Goal: Task Accomplishment & Management: Manage account settings

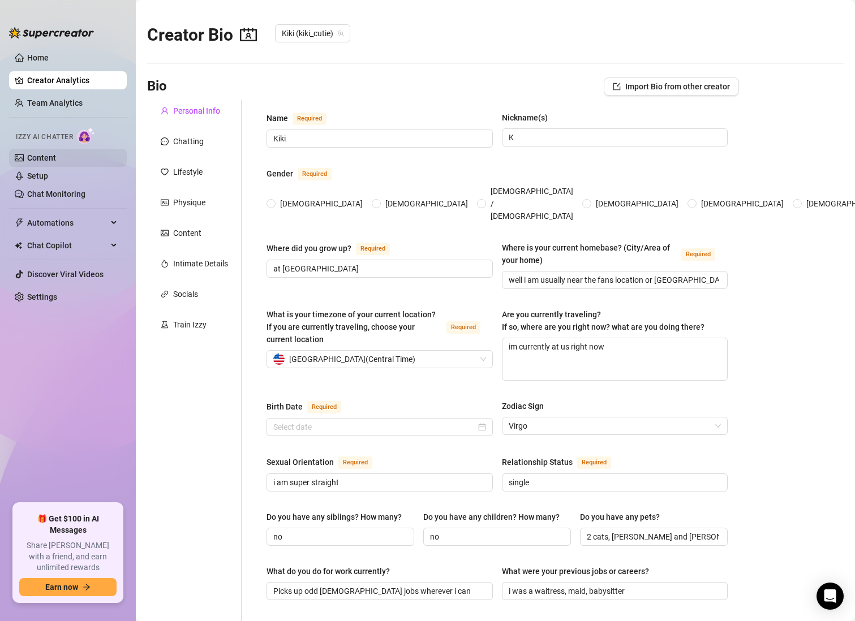
type input "Kiki"
type input "K"
type input "at [GEOGRAPHIC_DATA]"
type input "well i am usually near the fans location or [GEOGRAPHIC_DATA]"
type textarea "im currently at us right now"
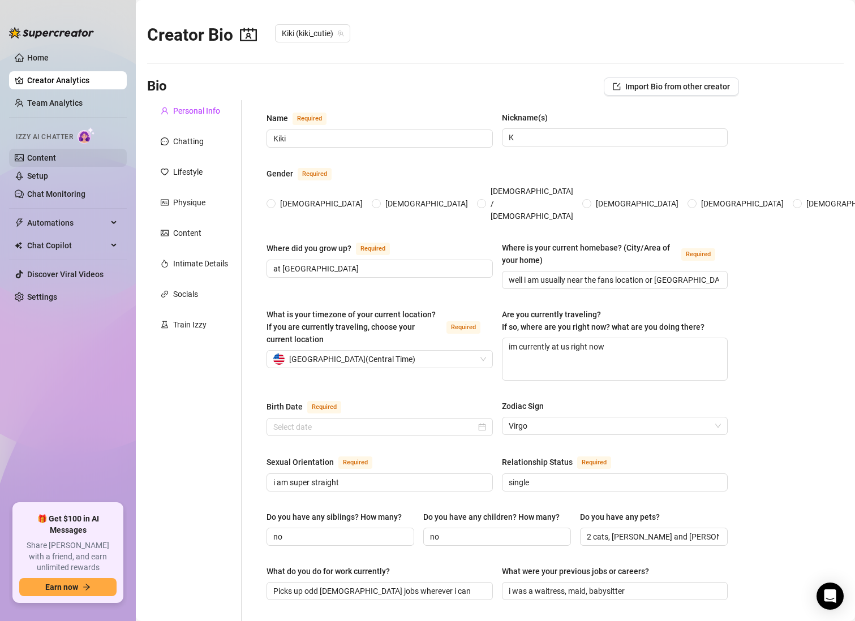
type input "i am super straight"
type input "single"
type input "no"
type input "2 cats, [PERSON_NAME] and [PERSON_NAME]"
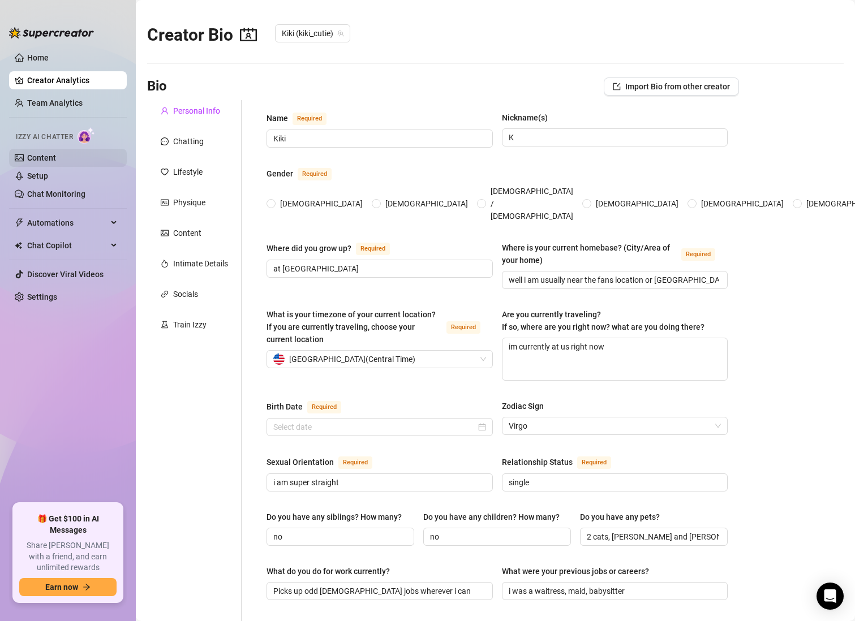
type input "Picks up odd [DEMOGRAPHIC_DATA] jobs wherever i can"
type input "i was a waitress, maid, babysitter"
type input "i am still at college"
type input "I wouldn’t say I follow any specific religion super closely. I believe in good …"
type input "I believe in freedom, to be who you are, love who you want, and live life the w…"
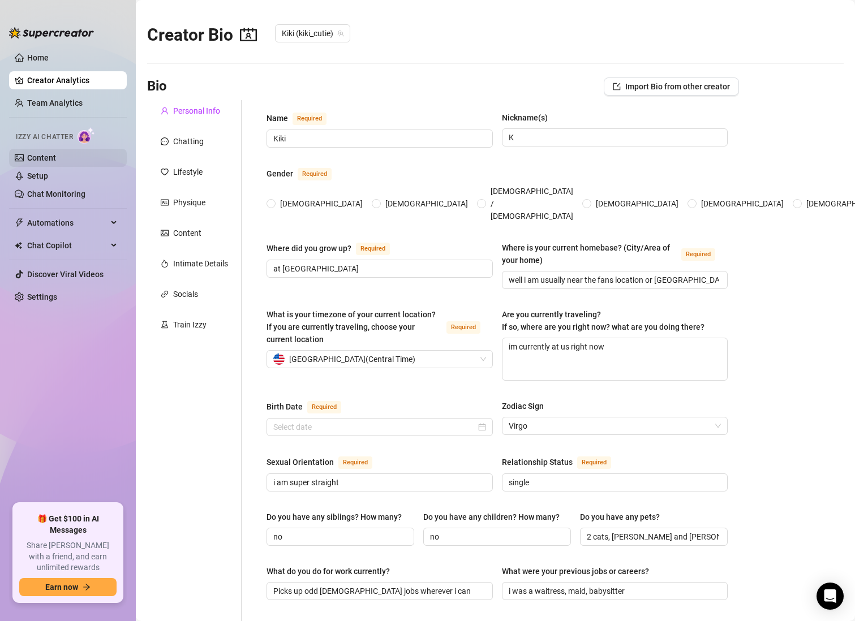
type textarea "I dream of having my own place, something I built for myself, where I can feel …"
type textarea "Okay, so one time I was filming a cute little teasing video, all set up, lookin…"
type textarea "To explore the world, meet new people, and live with freedom"
type textarea "I have tattoos on my arms, a big snake on one shoulder, a snake in the corner o…"
radio input "true"
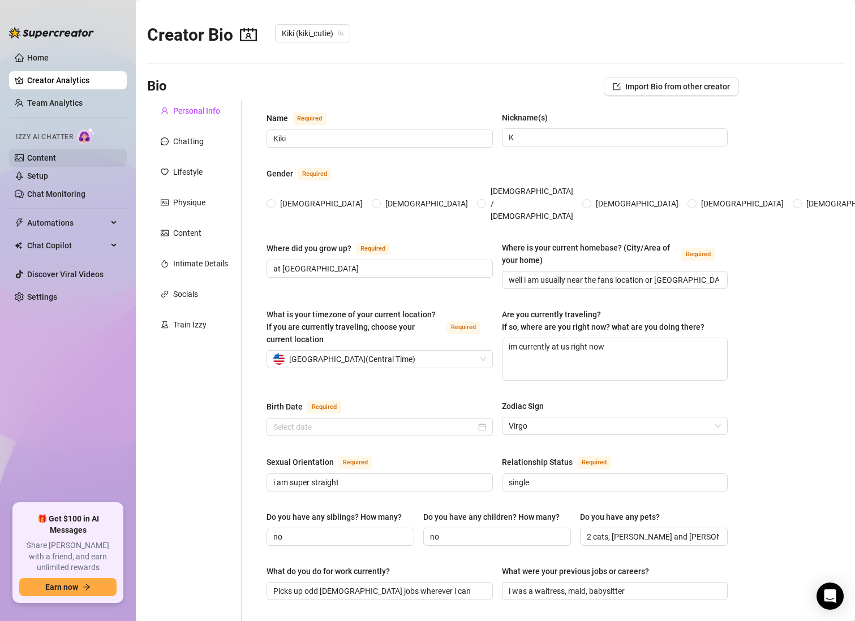
type input "[DATE]"
click at [56, 159] on link "Content" at bounding box center [41, 157] width 29 height 9
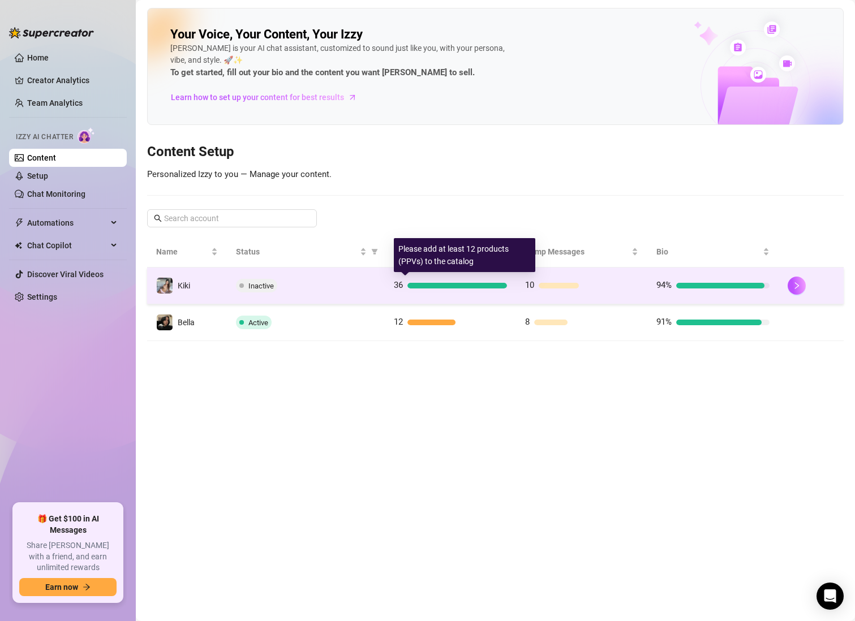
click at [463, 279] on div "36" at bounding box center [450, 286] width 113 height 14
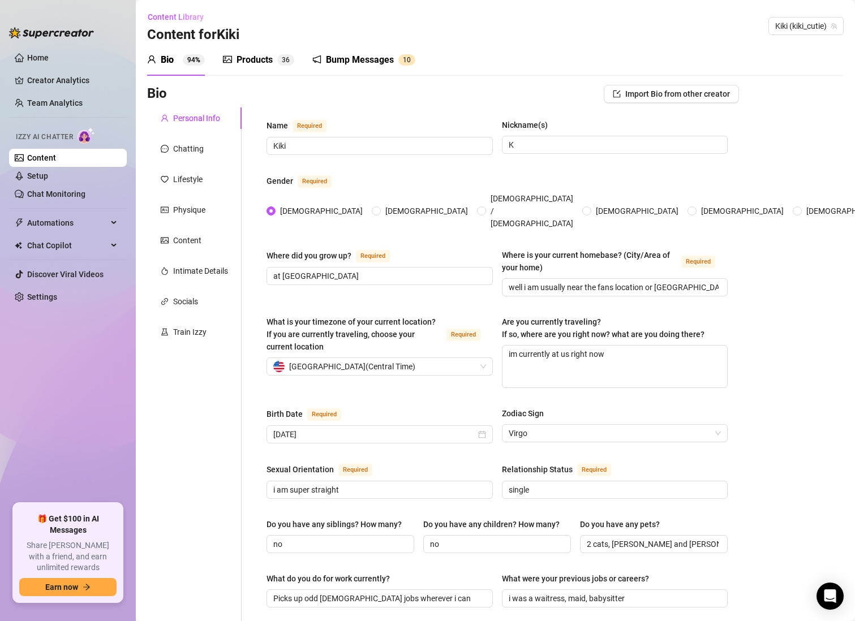
click at [253, 65] on div "Products" at bounding box center [254, 60] width 36 height 14
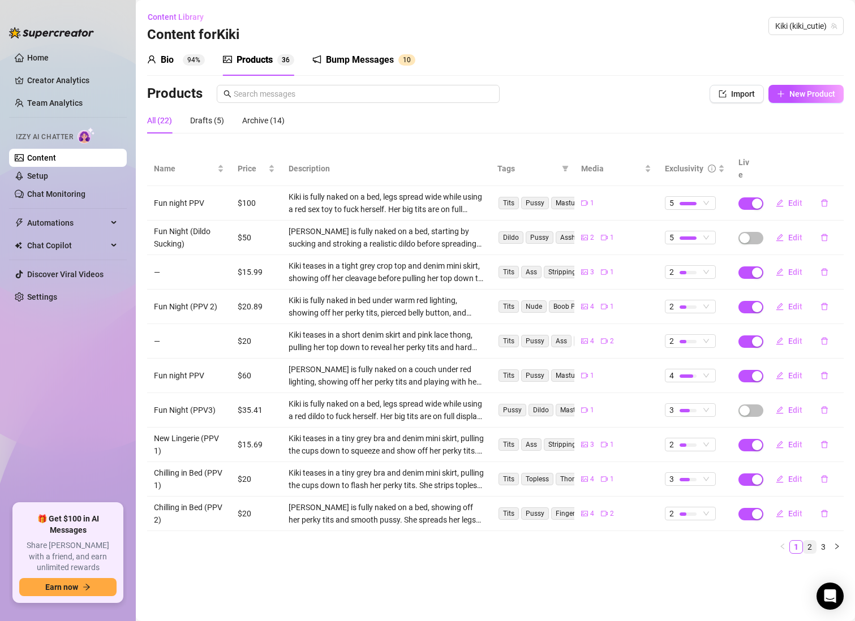
click at [811, 541] on link "2" at bounding box center [809, 547] width 12 height 12
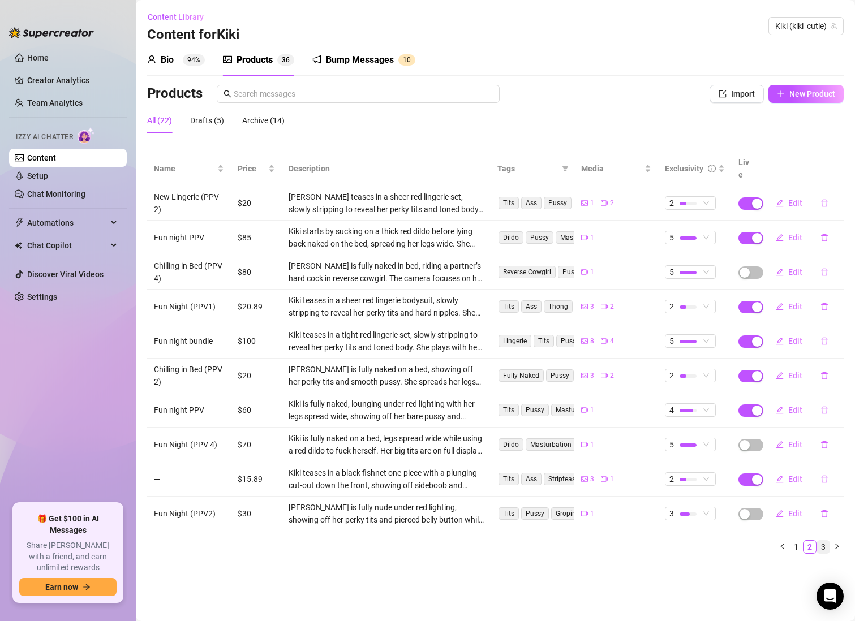
click at [825, 541] on link "3" at bounding box center [823, 547] width 12 height 12
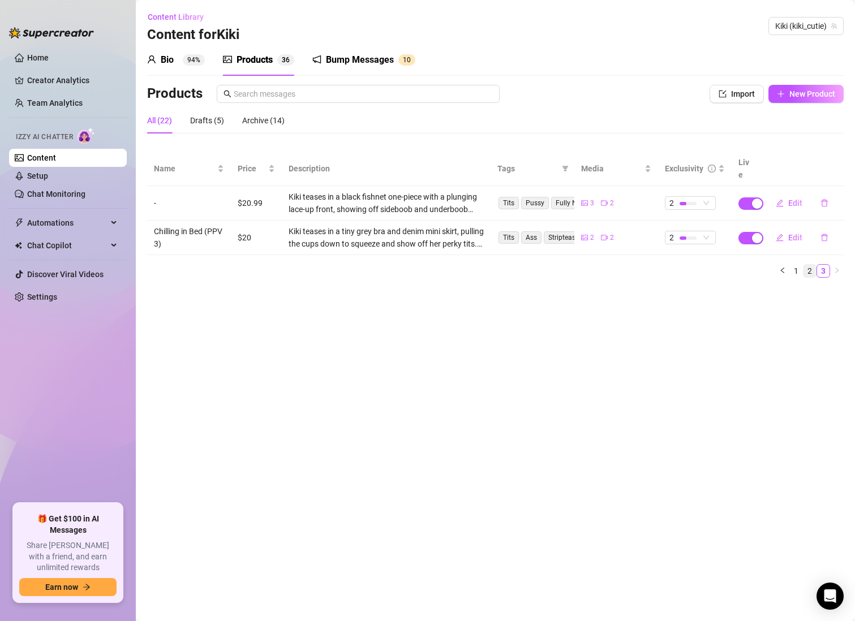
click at [807, 265] on link "2" at bounding box center [809, 271] width 12 height 12
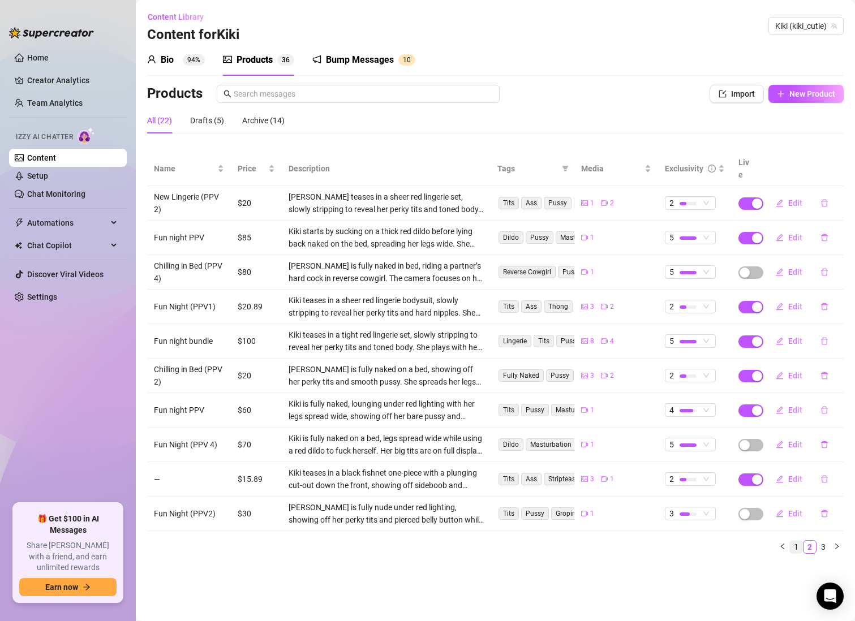
click at [794, 541] on link "1" at bounding box center [796, 547] width 12 height 12
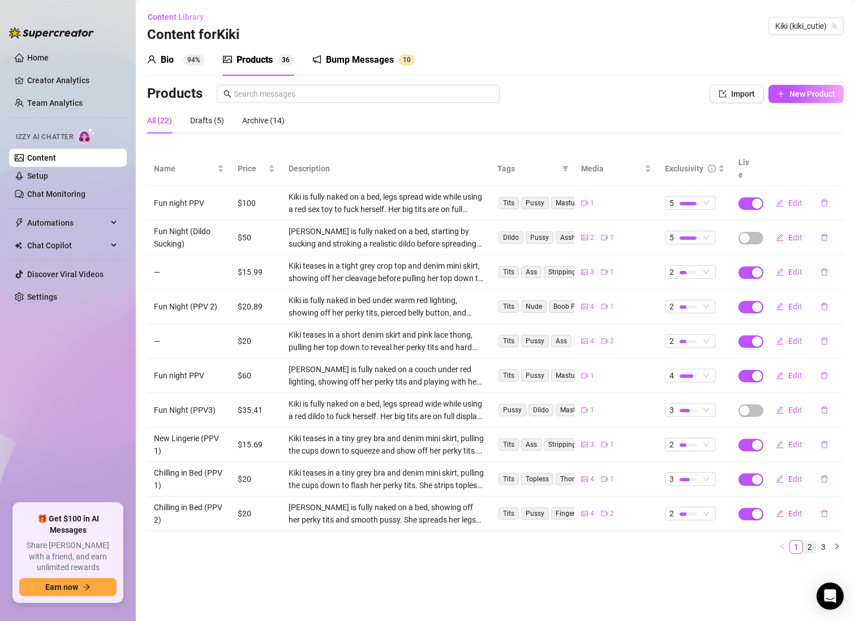
click at [805, 541] on link "2" at bounding box center [809, 547] width 12 height 12
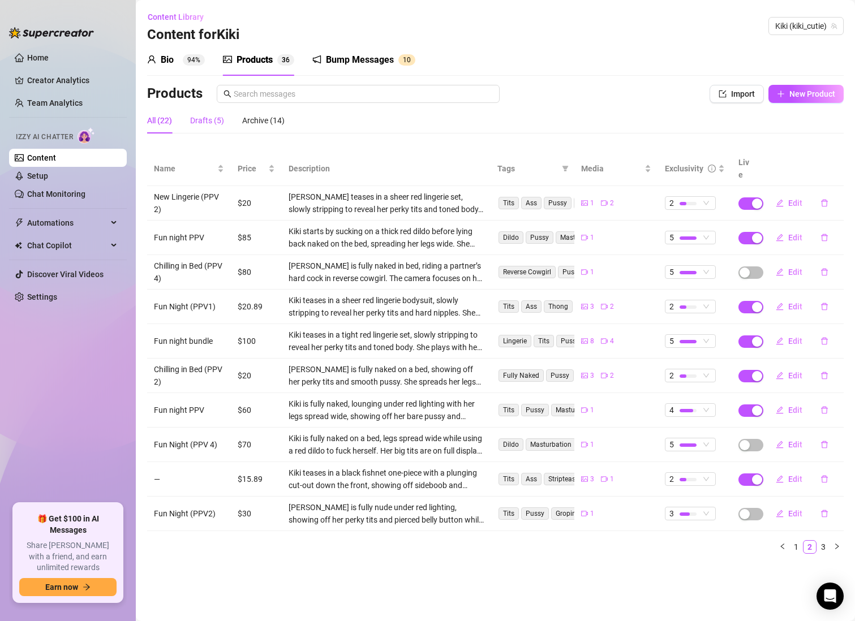
click at [212, 125] on div "Drafts (5)" at bounding box center [207, 120] width 34 height 12
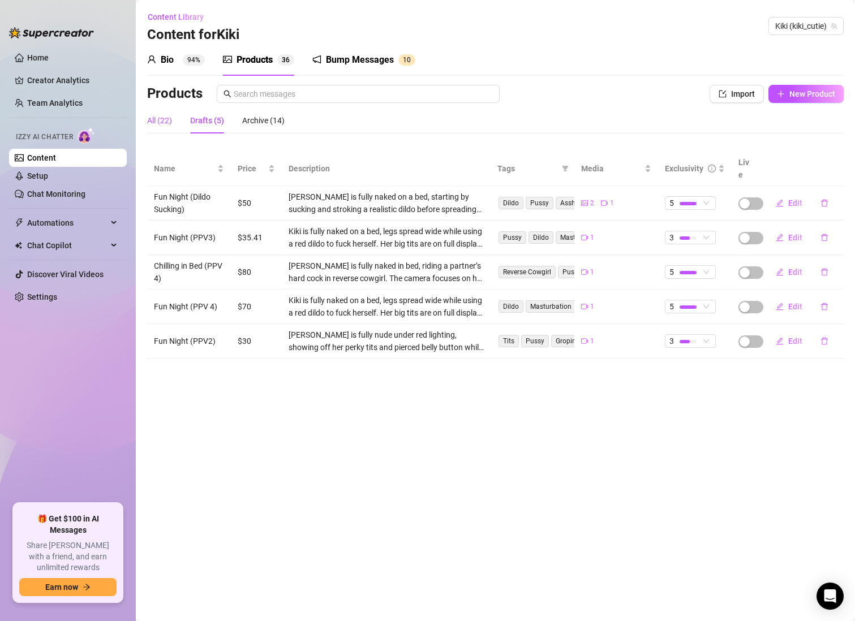
click at [171, 123] on div "All (22)" at bounding box center [159, 120] width 25 height 12
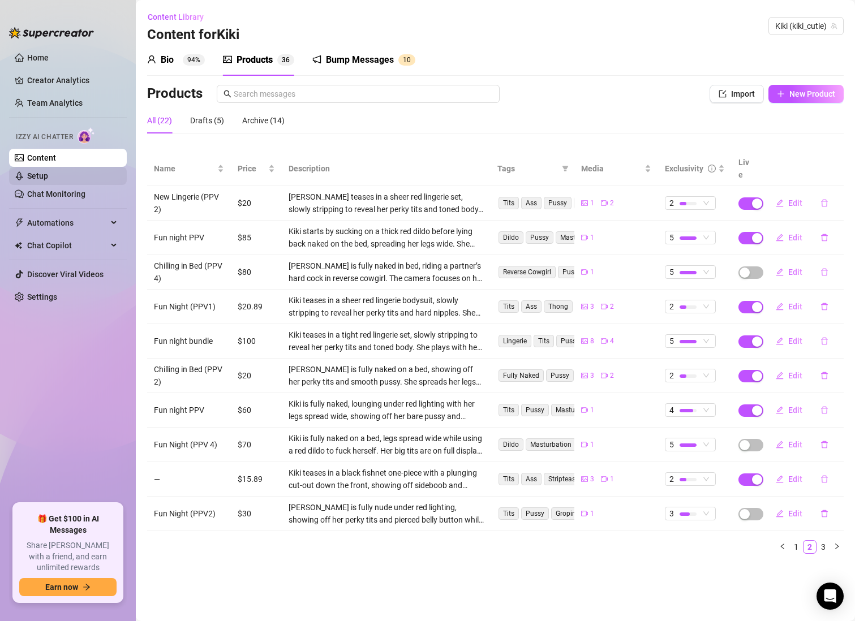
click at [48, 171] on link "Setup" at bounding box center [37, 175] width 21 height 9
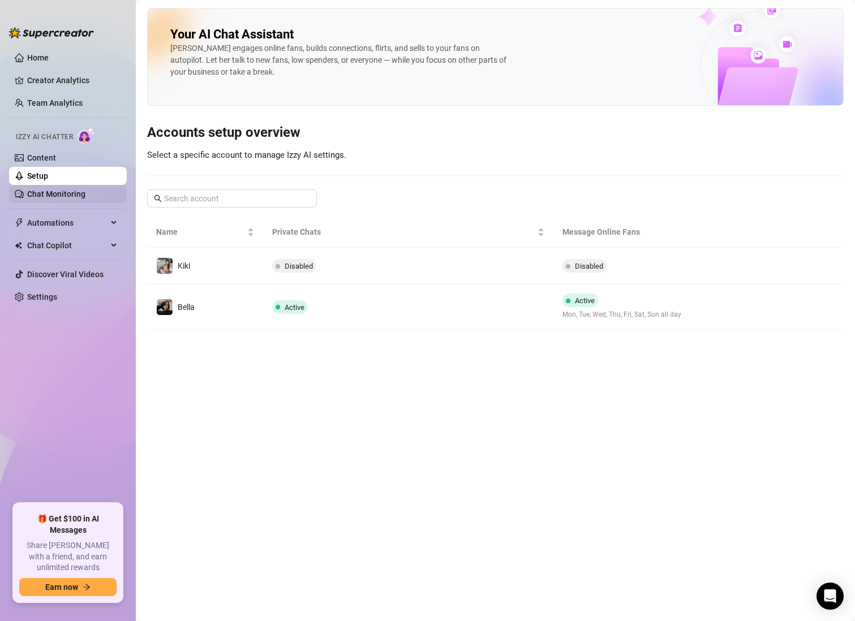
click at [44, 190] on link "Chat Monitoring" at bounding box center [56, 194] width 58 height 9
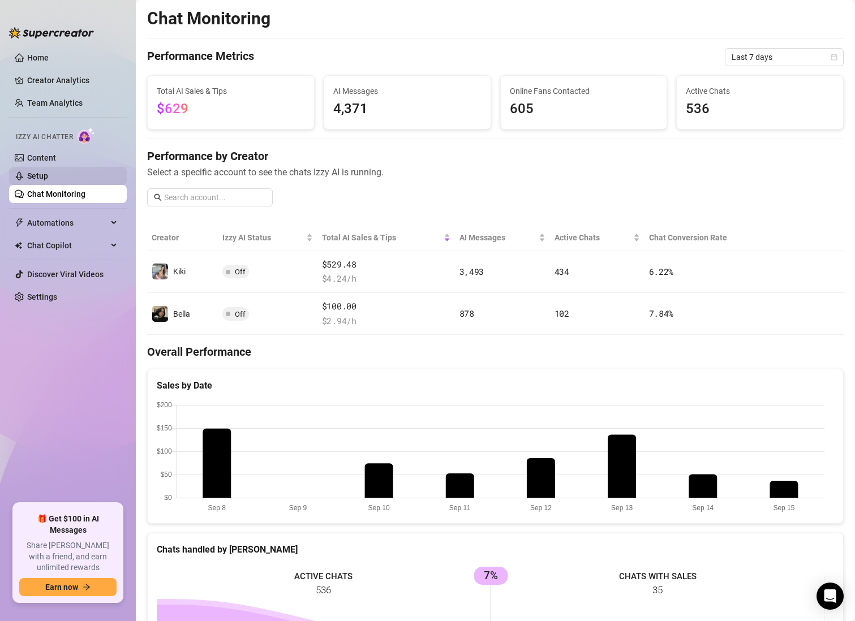
click at [48, 179] on link "Setup" at bounding box center [37, 175] width 21 height 9
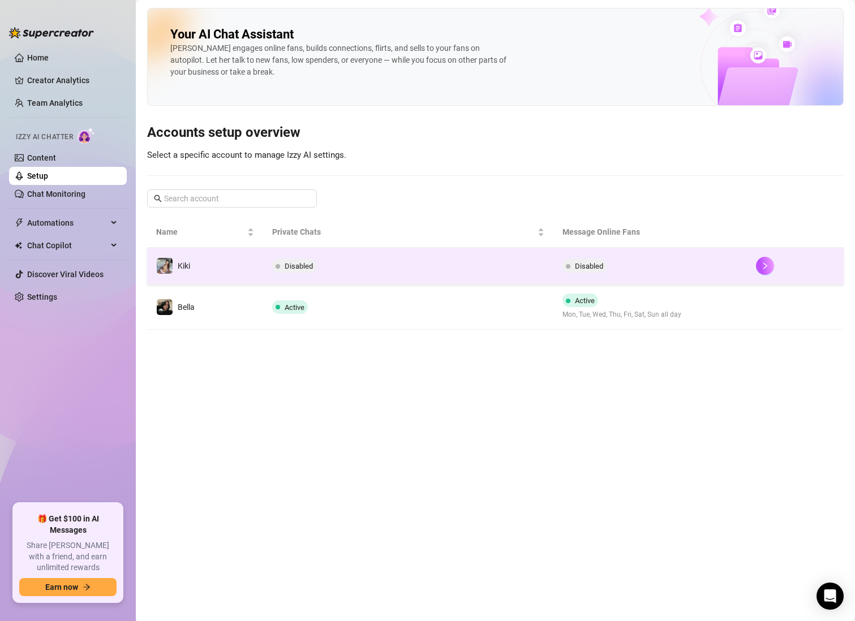
click at [492, 260] on td "Disabled" at bounding box center [408, 266] width 290 height 37
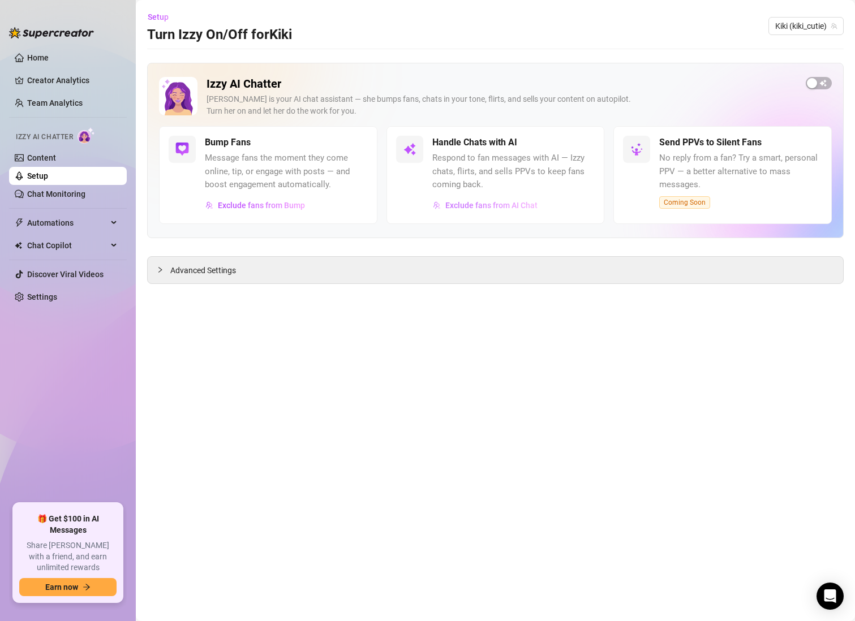
click at [484, 208] on span "Exclude fans from AI Chat" at bounding box center [491, 205] width 92 height 9
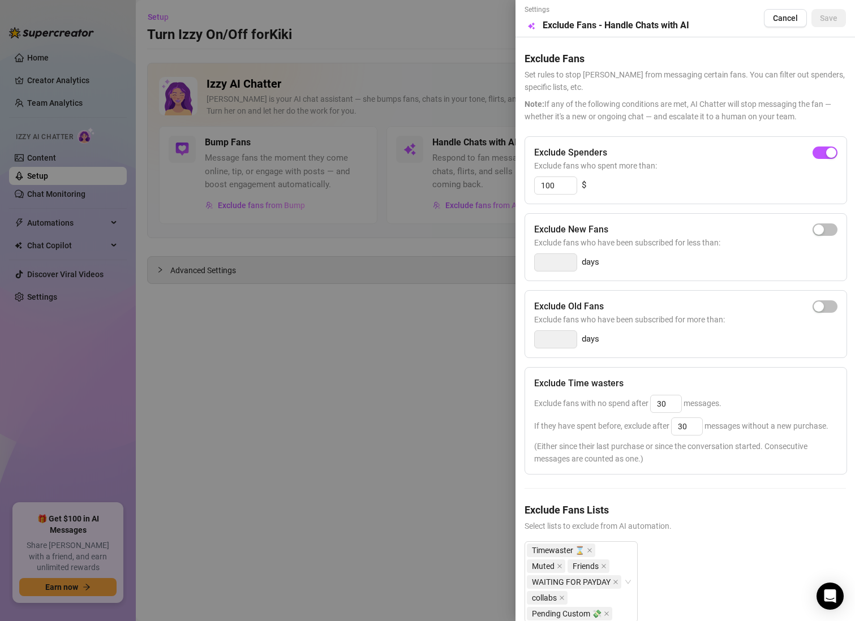
click at [737, 192] on div "100 $" at bounding box center [685, 186] width 303 height 18
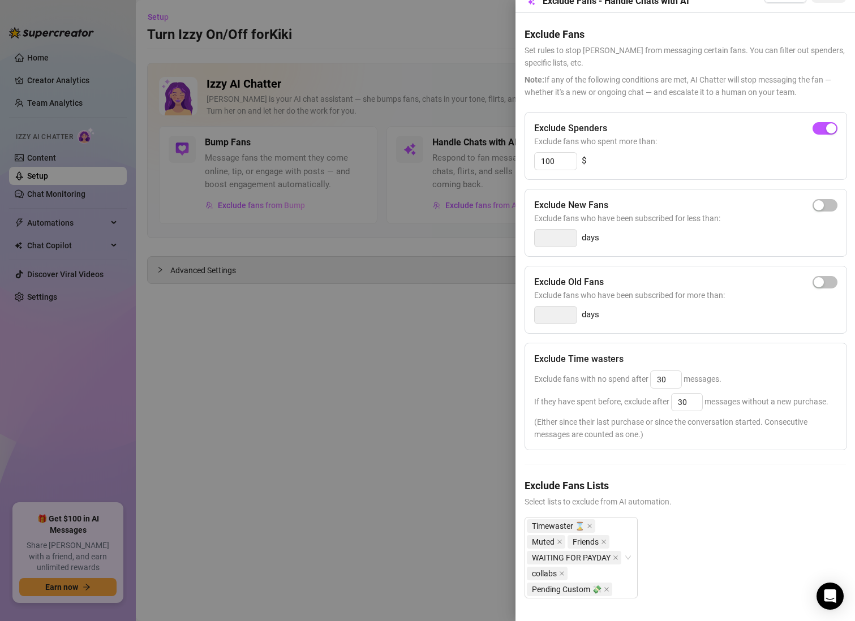
scroll to position [46, 0]
click at [667, 371] on input "30" at bounding box center [666, 379] width 31 height 17
type input "35"
click at [699, 394] on input "30" at bounding box center [687, 402] width 31 height 17
type input "35"
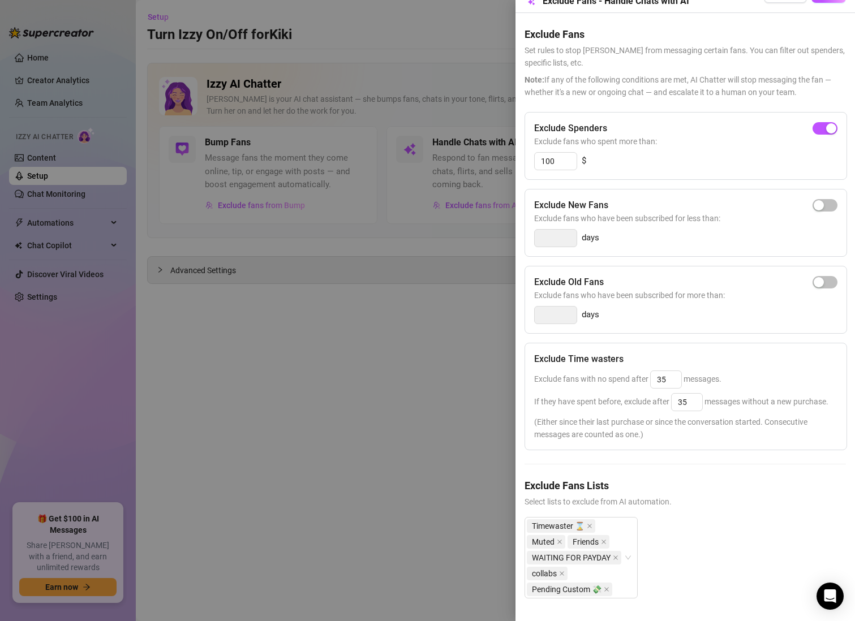
click at [793, 371] on div "Exclude fans with no spend after 35 messages." at bounding box center [685, 380] width 303 height 18
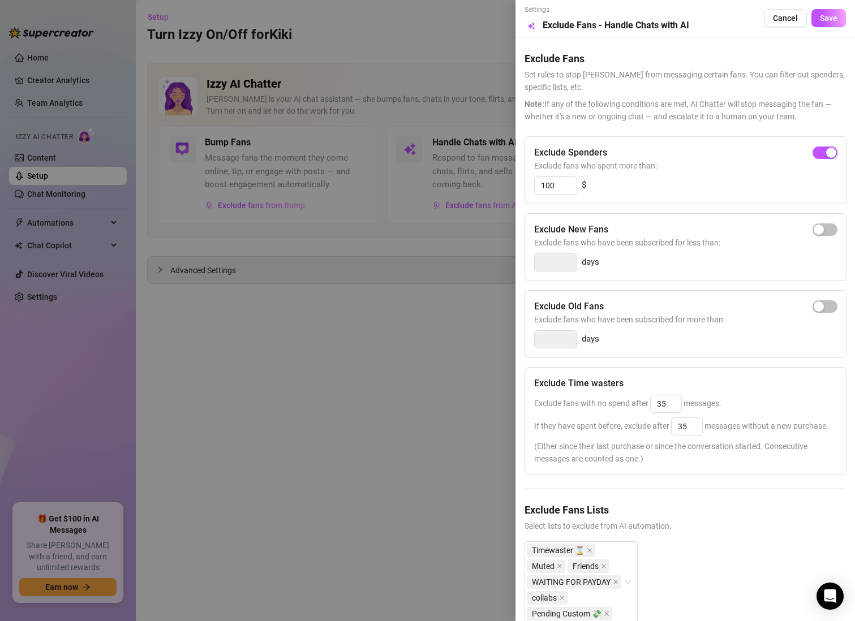
click at [824, 7] on div "Settings Preview Exclude Fans - Handle Chats with AI Cancel Save" at bounding box center [684, 19] width 321 height 28
click at [823, 14] on span "Save" at bounding box center [829, 18] width 18 height 9
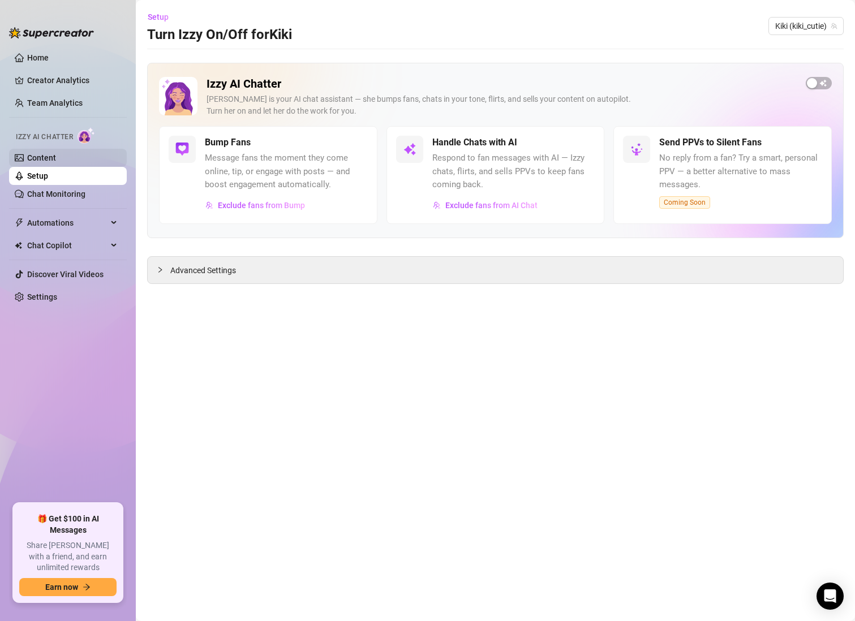
click at [56, 162] on link "Content" at bounding box center [41, 157] width 29 height 9
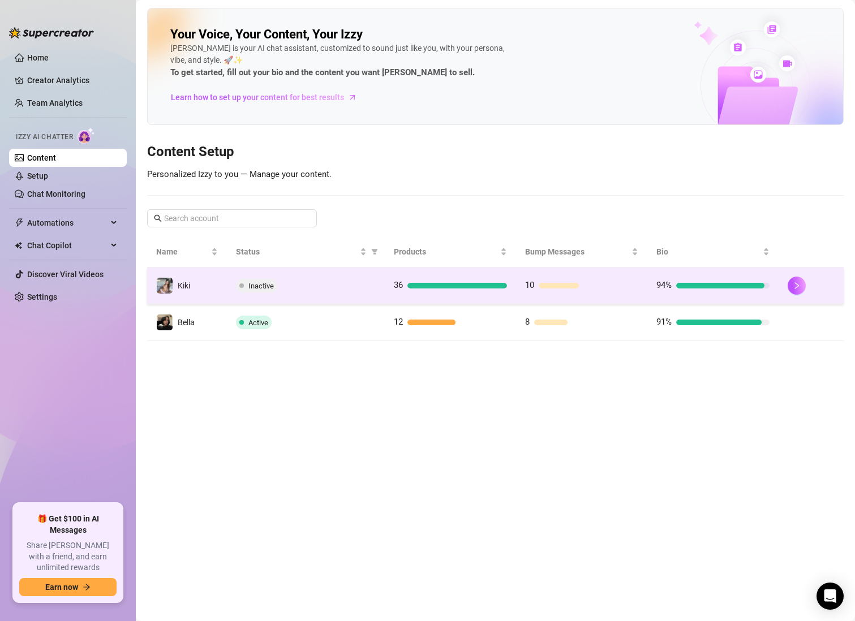
click at [420, 289] on div "36" at bounding box center [450, 286] width 113 height 14
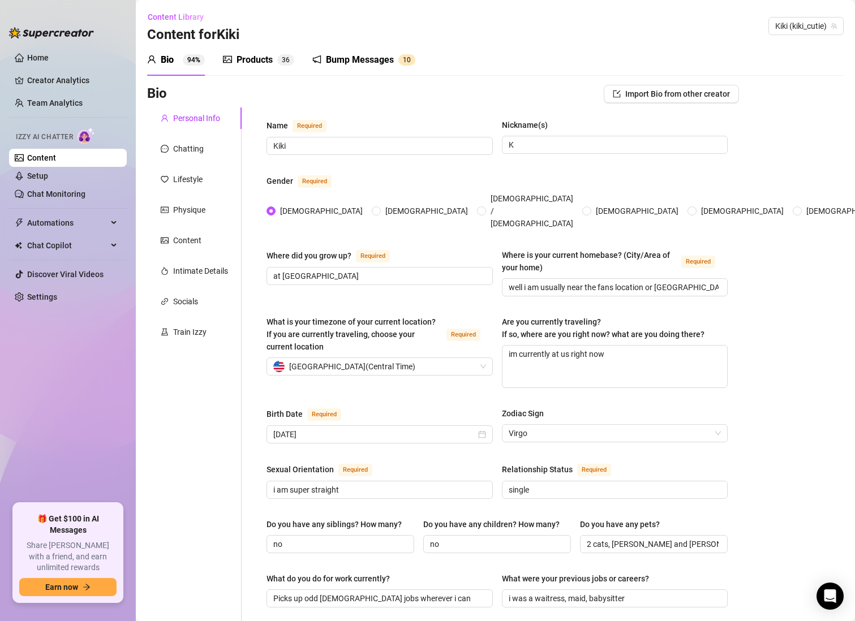
click at [266, 61] on div "Products" at bounding box center [254, 60] width 36 height 14
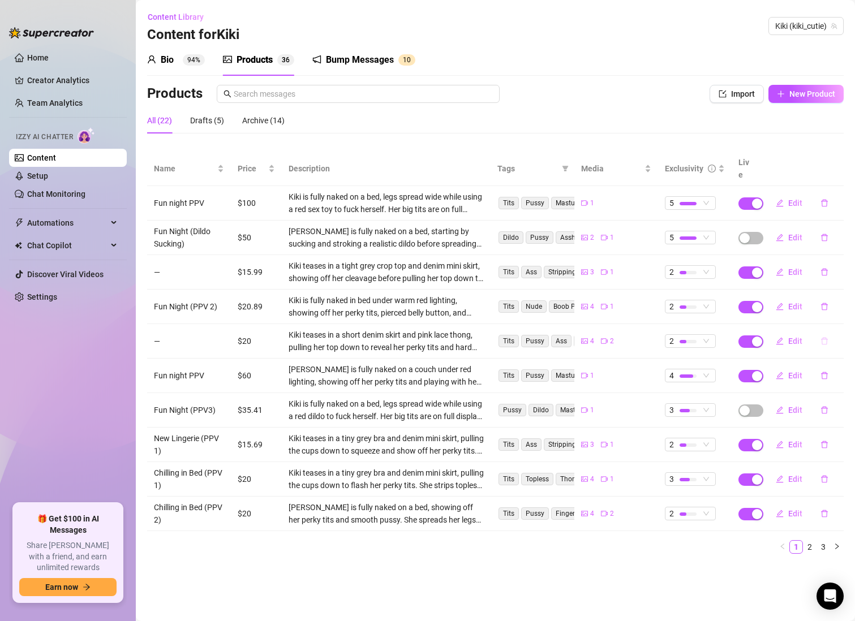
click at [816, 332] on button "button" at bounding box center [824, 341] width 26 height 18
click at [636, 302] on td "4 1" at bounding box center [616, 307] width 84 height 35
click at [816, 298] on button "button" at bounding box center [824, 307] width 26 height 18
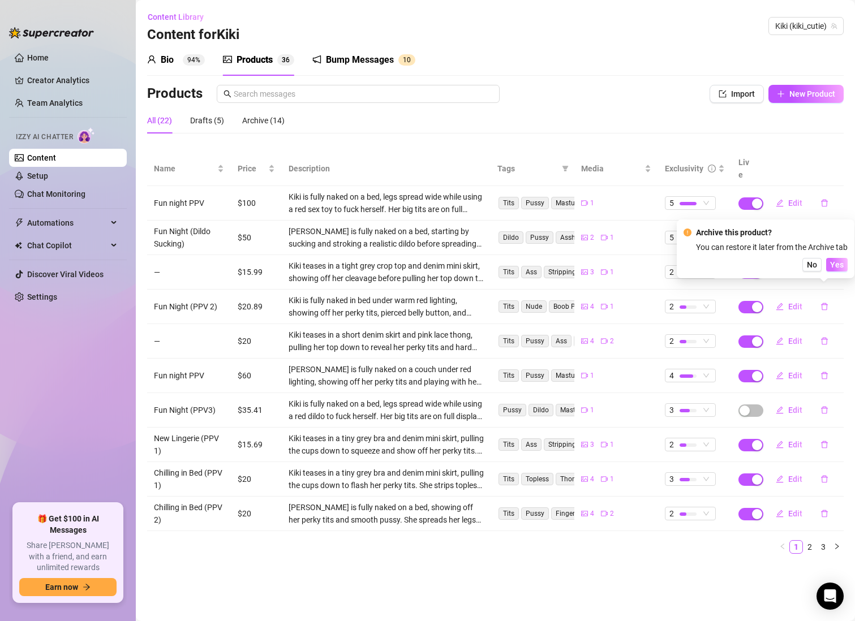
click at [833, 268] on span "Yes" at bounding box center [837, 264] width 14 height 9
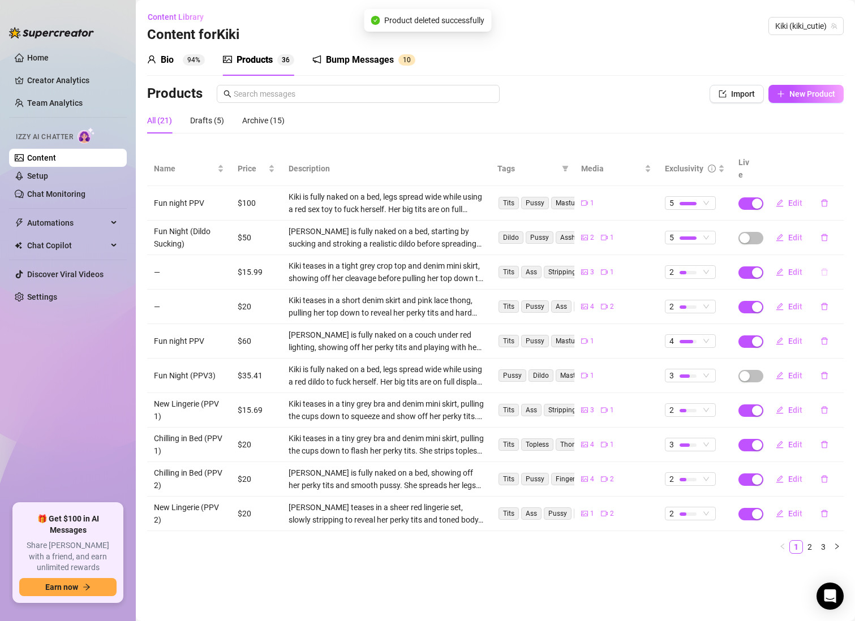
click at [824, 264] on button "button" at bounding box center [824, 272] width 26 height 18
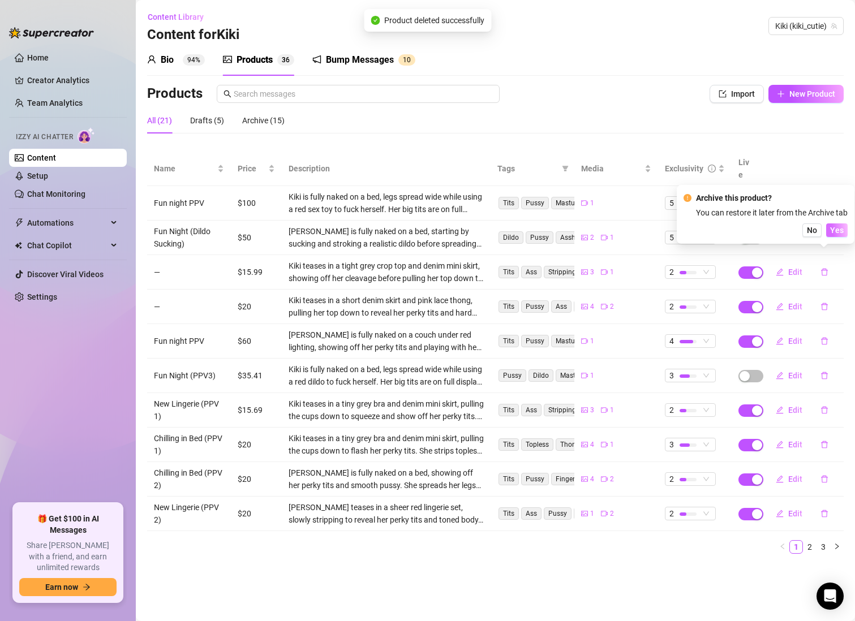
click at [834, 234] on span "Yes" at bounding box center [837, 230] width 14 height 9
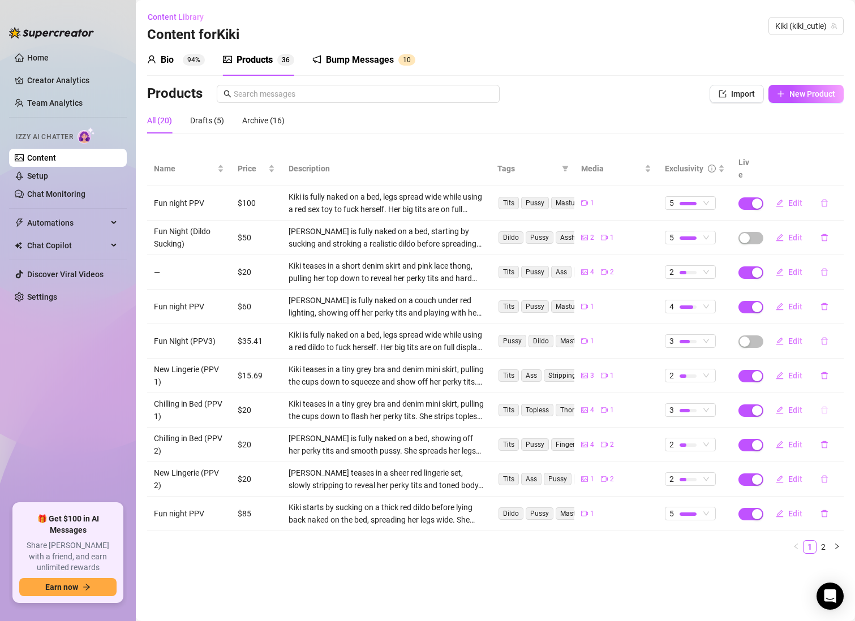
click at [825, 406] on icon "delete" at bounding box center [824, 410] width 8 height 8
click at [833, 371] on span "Yes" at bounding box center [837, 368] width 14 height 9
click at [756, 508] on span "button" at bounding box center [750, 514] width 25 height 12
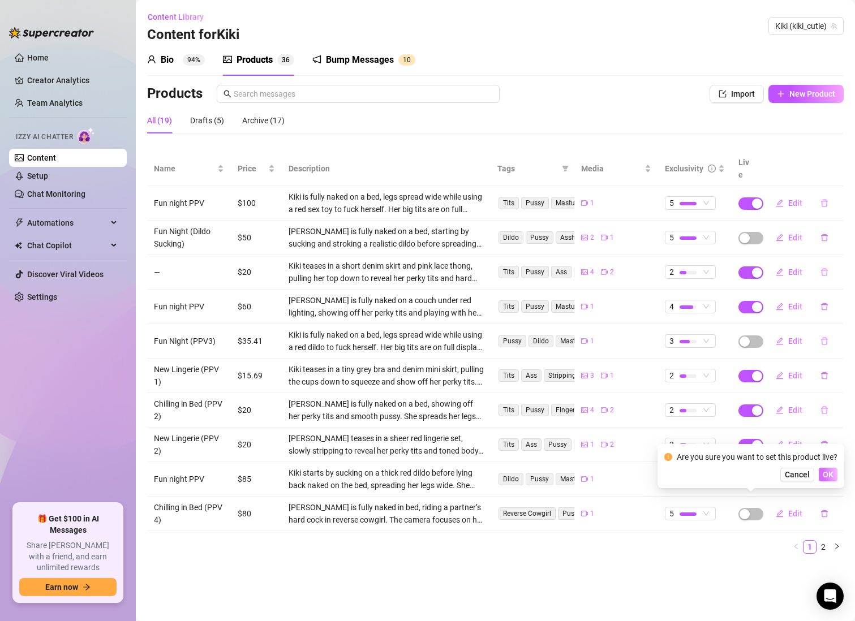
click at [824, 478] on span "OK" at bounding box center [828, 474] width 11 height 9
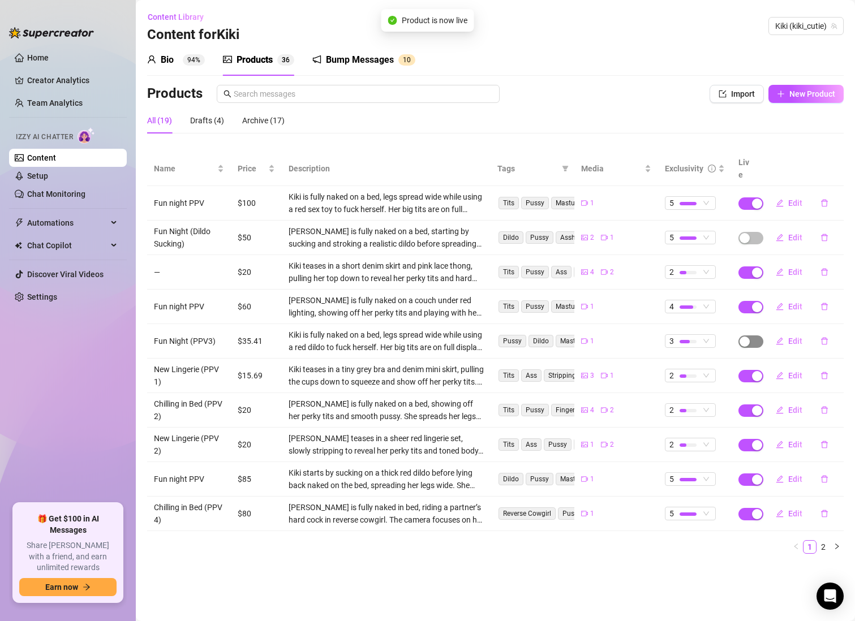
click at [744, 335] on span "button" at bounding box center [750, 341] width 25 height 12
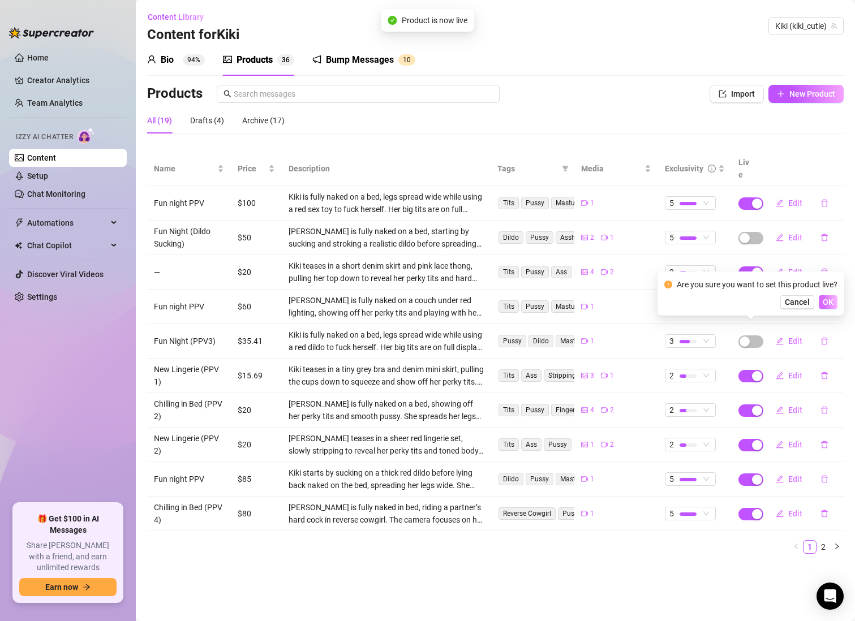
click at [822, 306] on button "OK" at bounding box center [828, 302] width 19 height 14
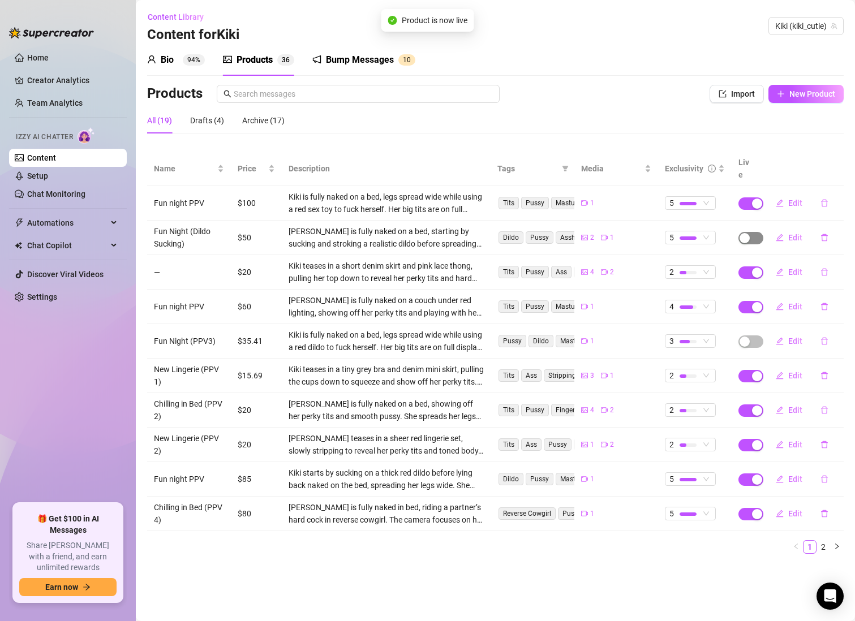
click at [744, 233] on div "button" at bounding box center [744, 238] width 10 height 10
click at [825, 197] on span "OK" at bounding box center [828, 198] width 11 height 9
click at [828, 541] on link "2" at bounding box center [823, 547] width 12 height 12
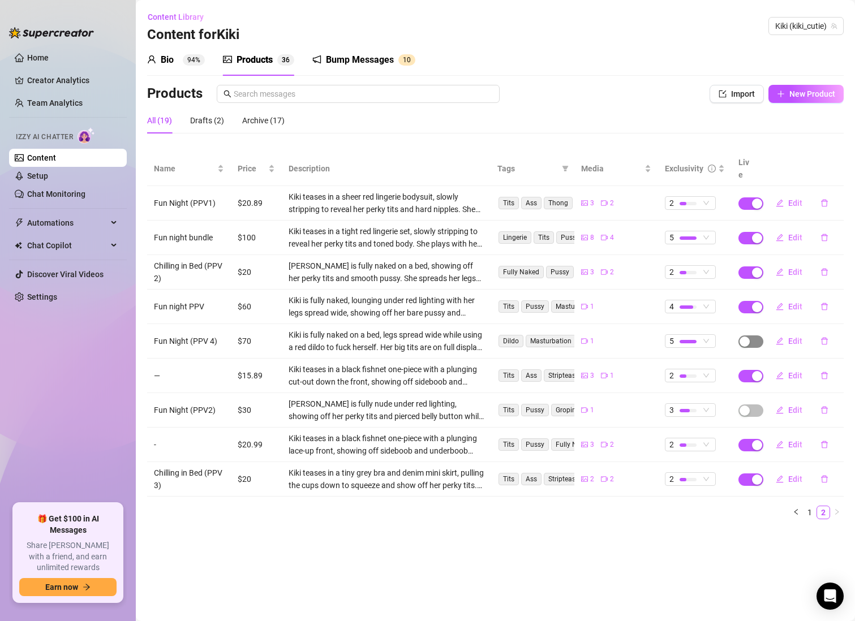
click at [756, 335] on span "button" at bounding box center [750, 341] width 25 height 12
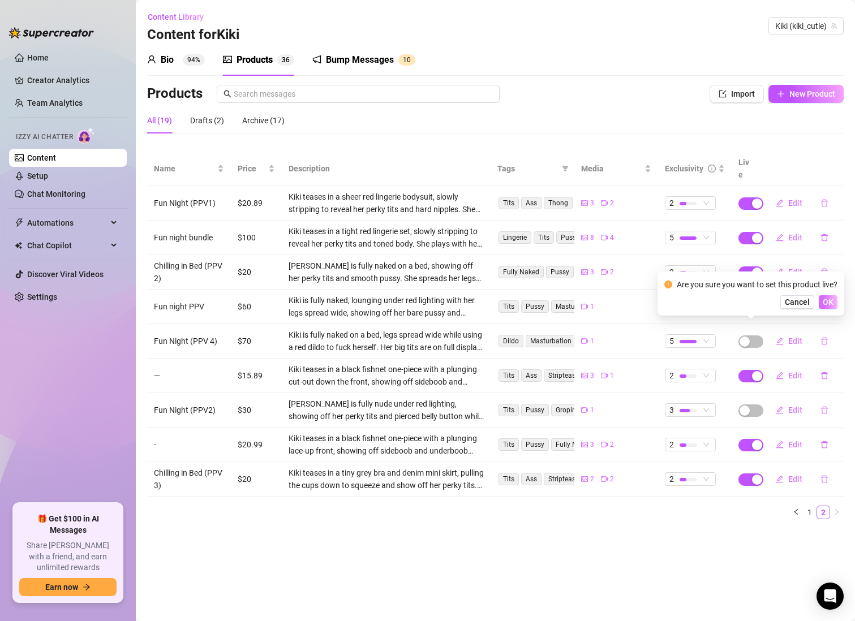
click at [826, 302] on span "OK" at bounding box center [828, 302] width 11 height 9
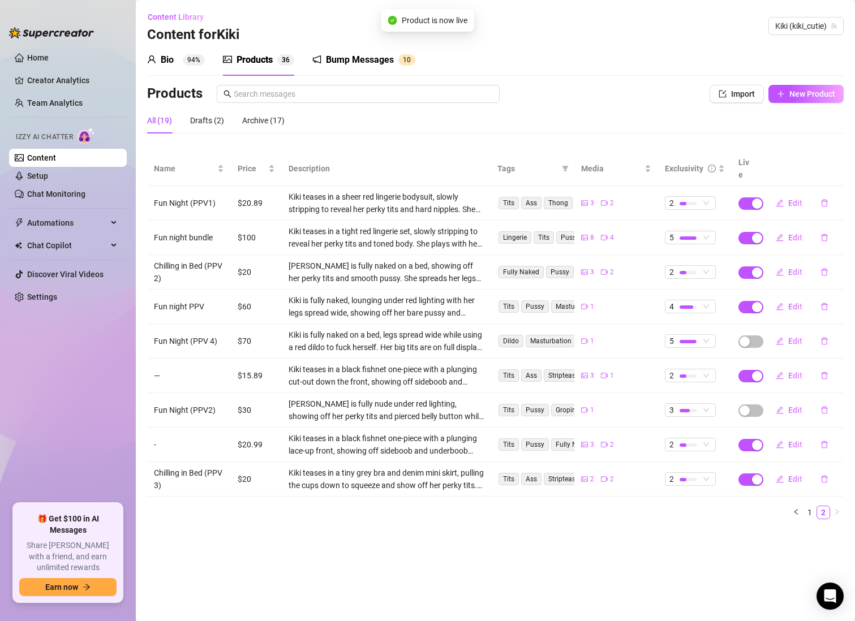
click at [750, 406] on div "button" at bounding box center [744, 411] width 10 height 10
click at [825, 371] on span "OK" at bounding box center [828, 371] width 11 height 9
click at [822, 476] on icon "delete" at bounding box center [824, 479] width 7 height 7
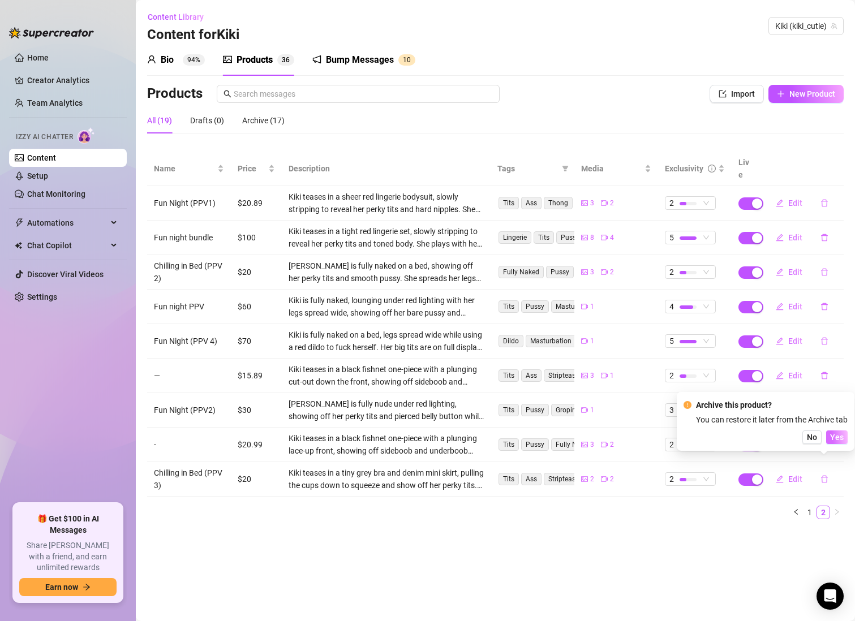
click at [838, 436] on span "Yes" at bounding box center [837, 437] width 14 height 9
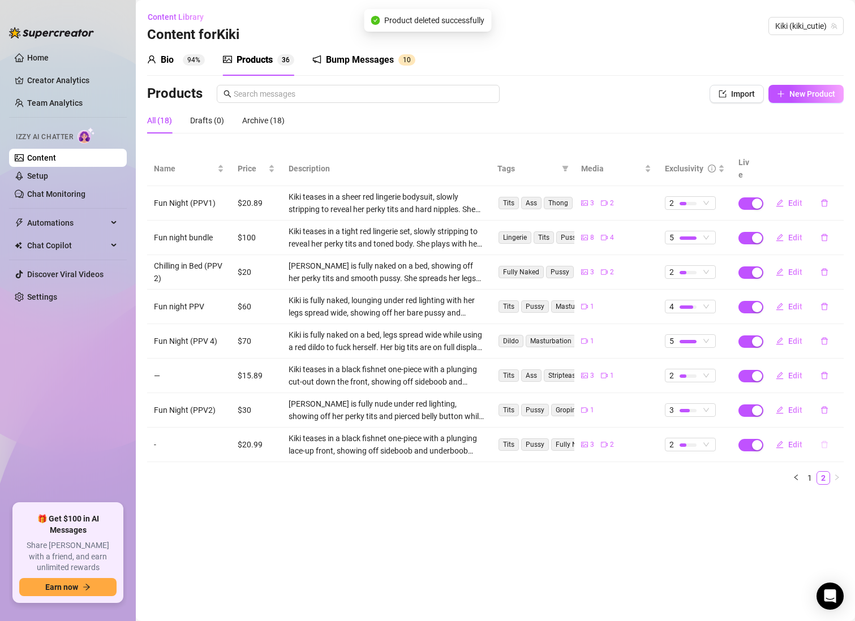
click at [821, 441] on icon "delete" at bounding box center [824, 444] width 7 height 7
click at [840, 403] on span "Yes" at bounding box center [837, 402] width 14 height 9
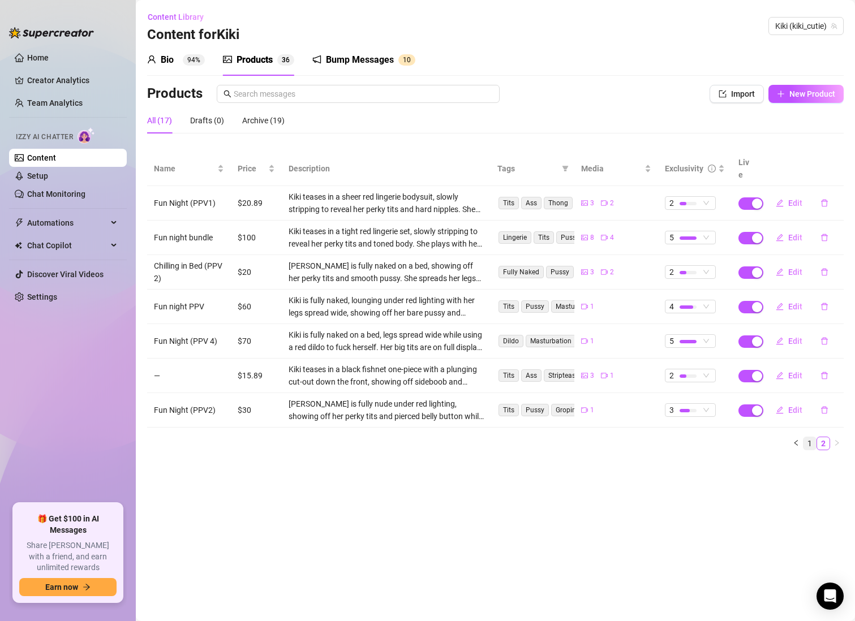
click at [806, 437] on link "1" at bounding box center [809, 443] width 12 height 12
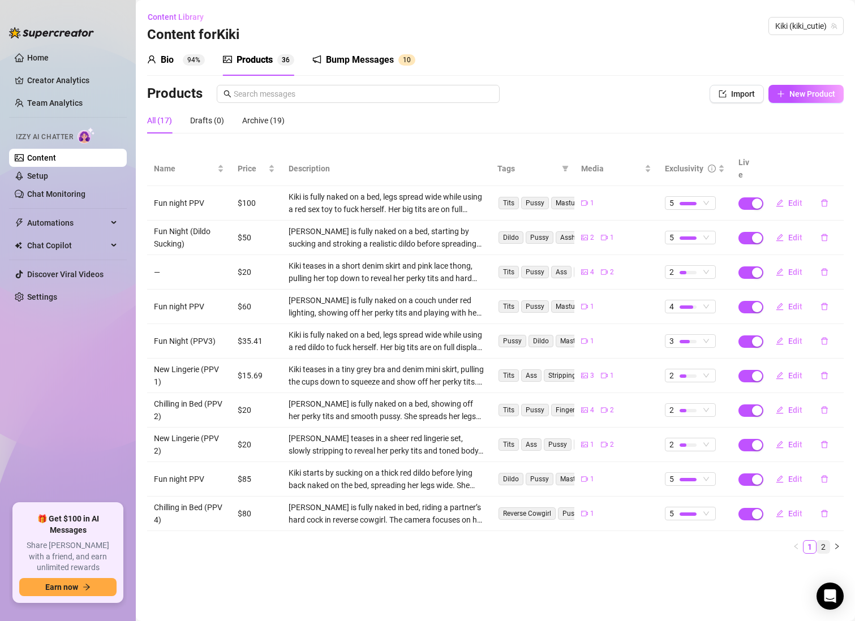
click at [825, 541] on link "2" at bounding box center [823, 547] width 12 height 12
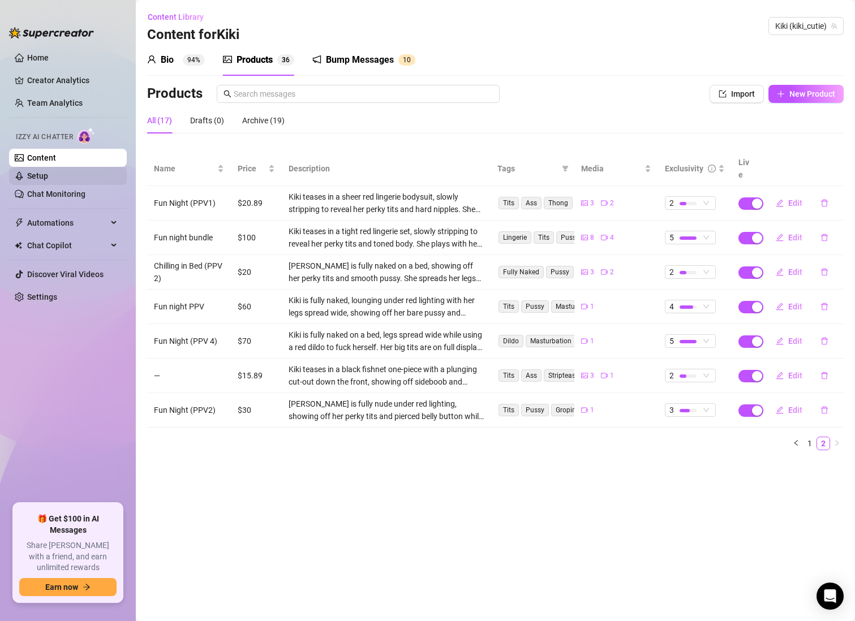
click at [48, 171] on link "Setup" at bounding box center [37, 175] width 21 height 9
